Goal: Transaction & Acquisition: Book appointment/travel/reservation

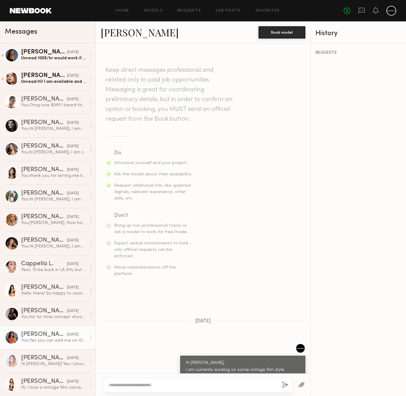
scroll to position [75, 0]
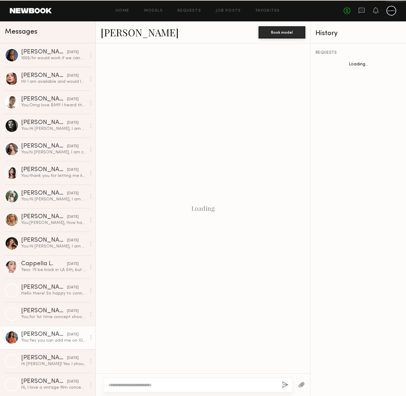
scroll to position [75, 0]
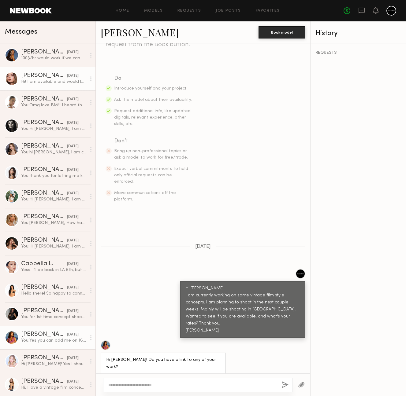
click at [35, 79] on div "Hi! I am available and would love to work with you! My rate is 150$ and hour!" at bounding box center [53, 82] width 65 height 6
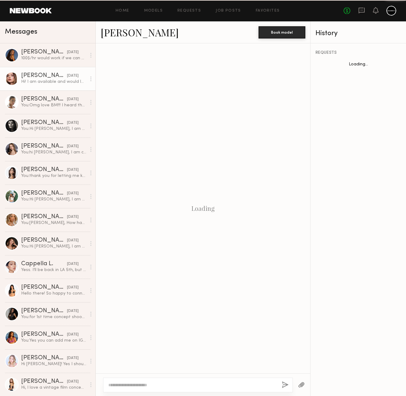
scroll to position [99, 0]
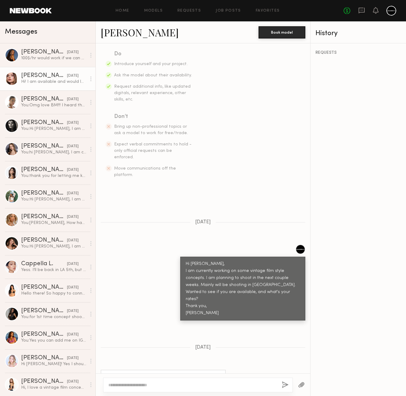
click at [203, 385] on textarea at bounding box center [192, 385] width 168 height 6
click at [243, 386] on textarea "**********" at bounding box center [192, 379] width 168 height 18
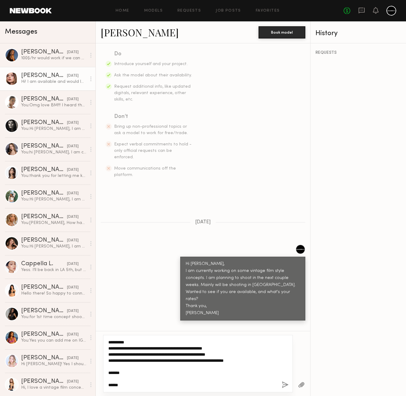
type textarea "**********"
click at [283, 383] on button "button" at bounding box center [284, 385] width 7 height 8
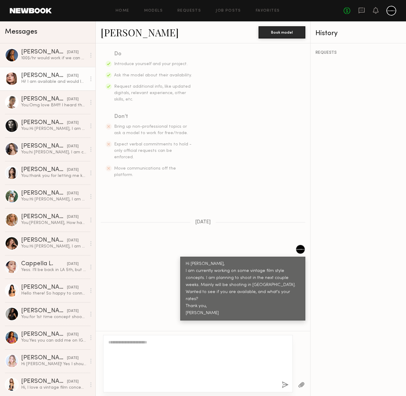
scroll to position [282, 0]
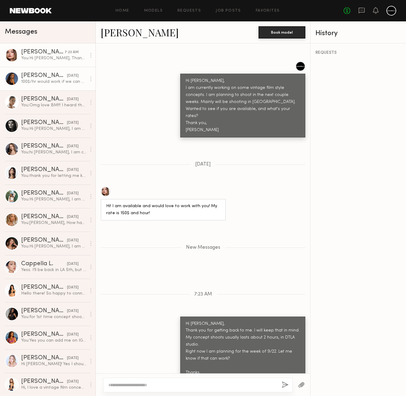
click at [42, 77] on div "Maria F." at bounding box center [44, 76] width 46 height 6
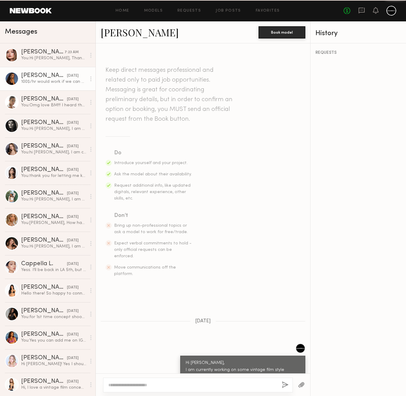
scroll to position [277, 0]
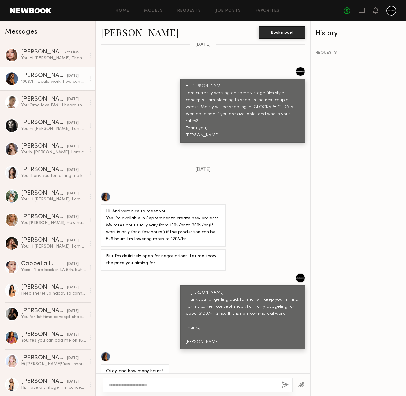
click at [125, 34] on link "Maria F." at bounding box center [140, 32] width 78 height 13
click at [190, 386] on textarea at bounding box center [192, 385] width 168 height 6
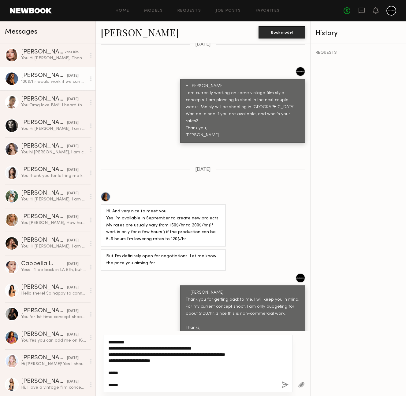
type textarea "**********"
click at [282, 384] on button "button" at bounding box center [284, 385] width 7 height 8
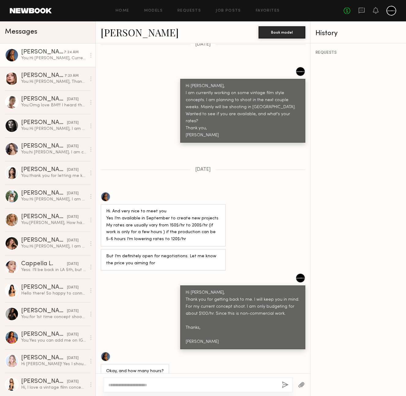
scroll to position [441, 0]
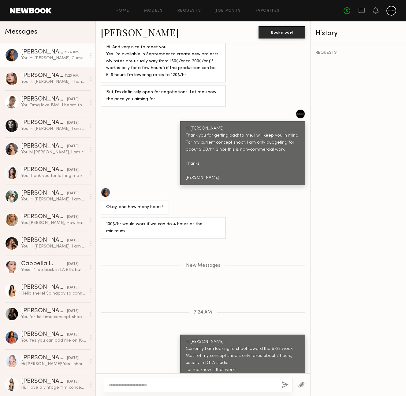
click at [117, 34] on link "Maria F." at bounding box center [140, 32] width 78 height 13
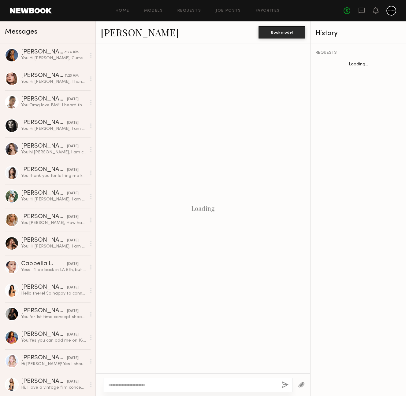
scroll to position [354, 0]
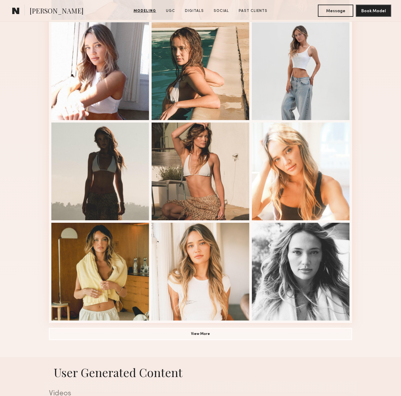
scroll to position [313, 0]
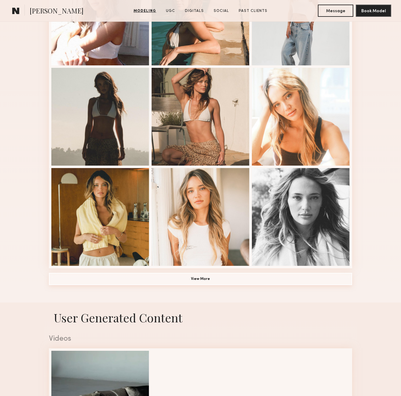
click at [172, 283] on button "View More" at bounding box center [200, 279] width 303 height 12
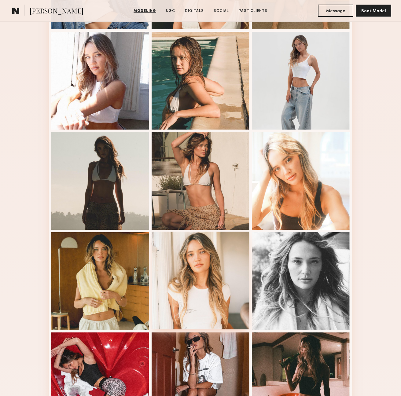
scroll to position [335, 0]
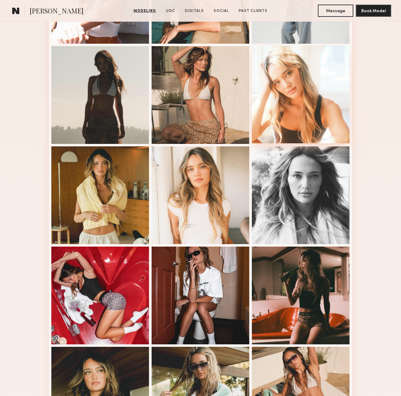
click at [310, 103] on div at bounding box center [301, 95] width 98 height 98
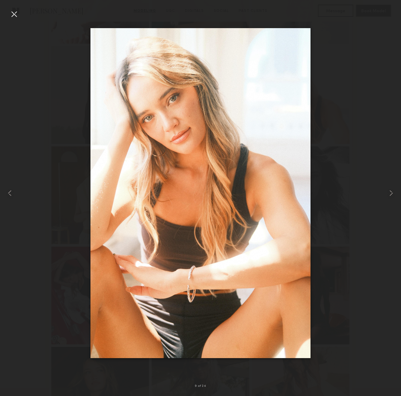
click at [14, 14] on div at bounding box center [14, 14] width 10 height 10
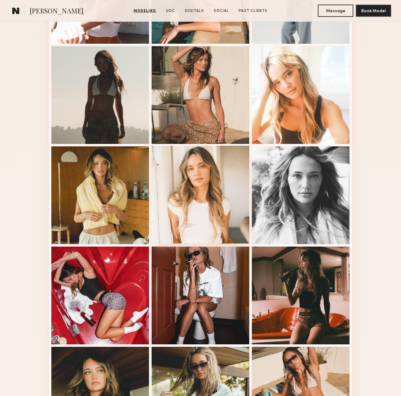
click at [194, 209] on div at bounding box center [201, 195] width 98 height 98
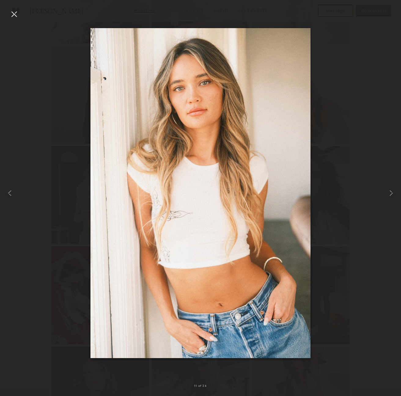
click at [13, 13] on div at bounding box center [14, 14] width 10 height 10
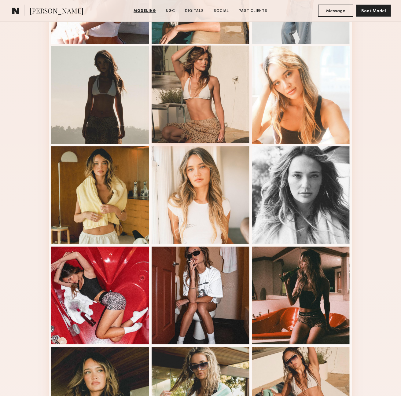
click at [196, 116] on div at bounding box center [201, 95] width 98 height 98
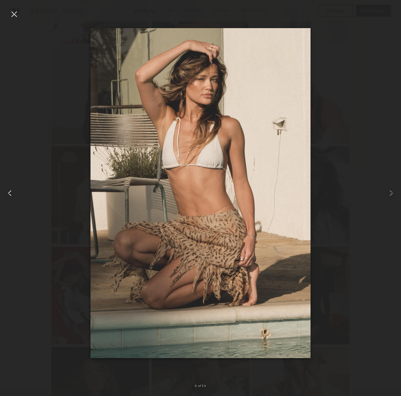
click at [12, 14] on div at bounding box center [14, 14] width 10 height 10
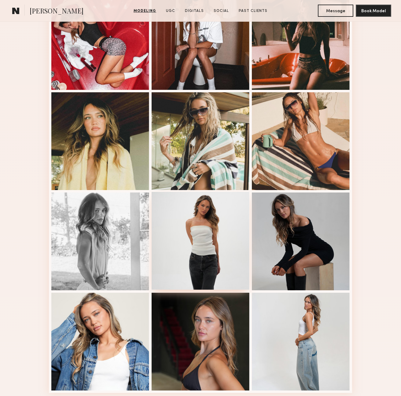
scroll to position [594, 0]
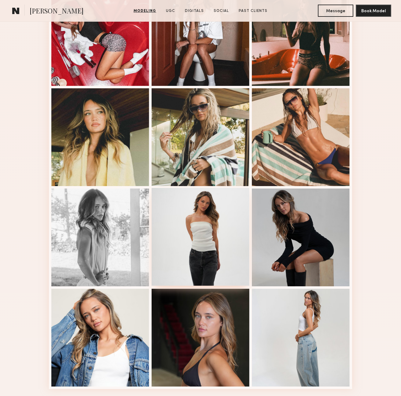
click at [206, 230] on div at bounding box center [201, 237] width 98 height 98
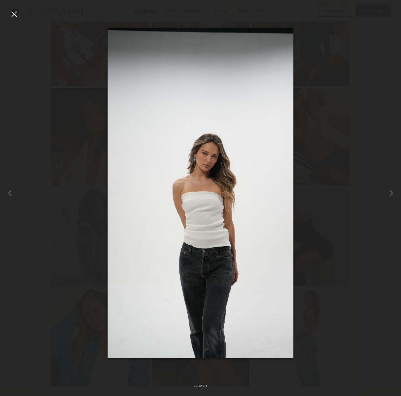
click at [15, 13] on div at bounding box center [14, 14] width 10 height 10
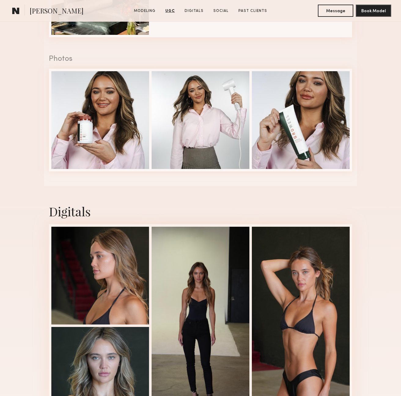
scroll to position [1203, 0]
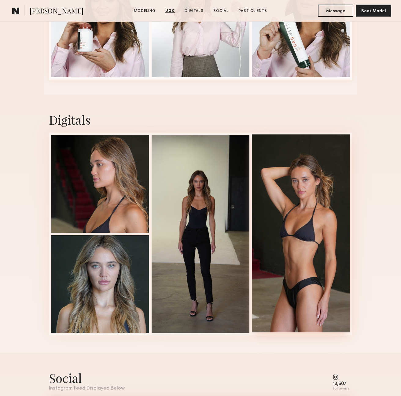
click at [301, 238] on div at bounding box center [301, 233] width 98 height 198
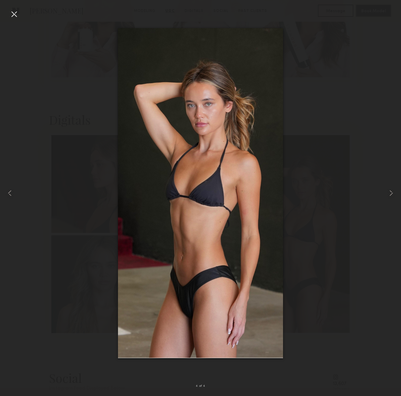
click at [14, 13] on div at bounding box center [14, 14] width 10 height 10
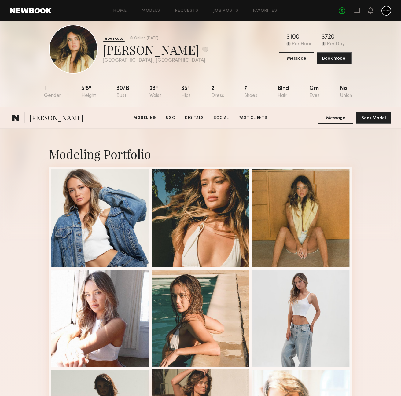
scroll to position [0, 0]
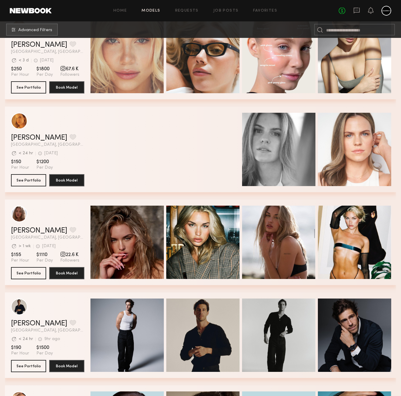
scroll to position [1123, 0]
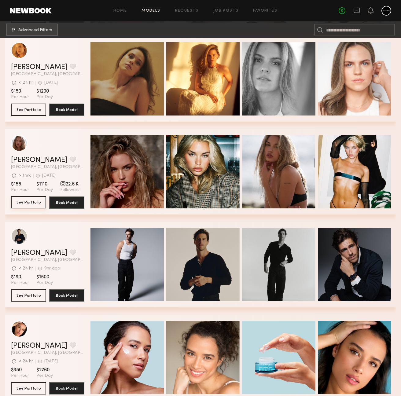
click at [27, 203] on button "See Portfolio" at bounding box center [28, 202] width 35 height 12
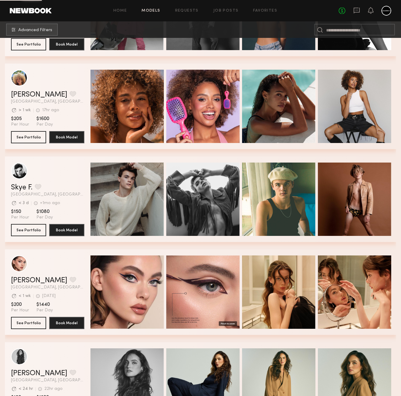
scroll to position [1864, 0]
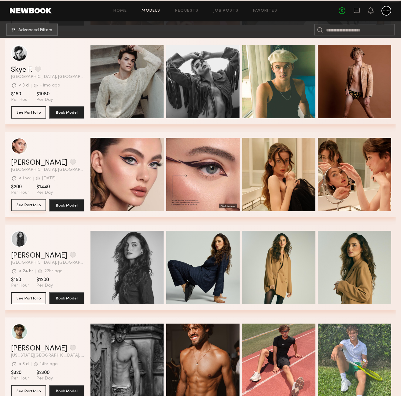
click at [26, 206] on button "See Portfolio" at bounding box center [28, 205] width 35 height 12
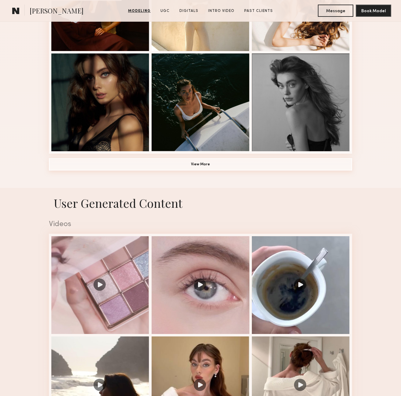
scroll to position [546, 0]
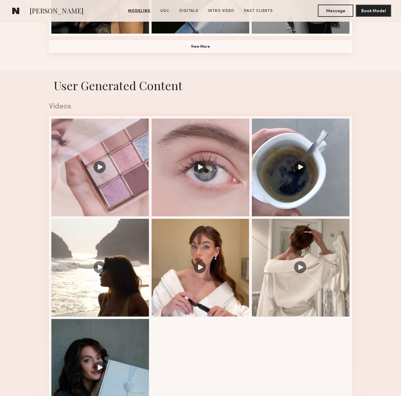
click at [203, 46] on button "View More" at bounding box center [200, 47] width 303 height 12
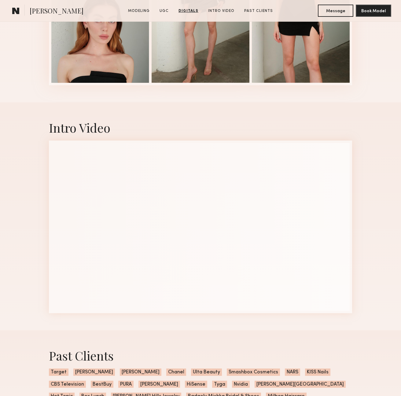
scroll to position [1840, 0]
